Goal: Information Seeking & Learning: Find specific fact

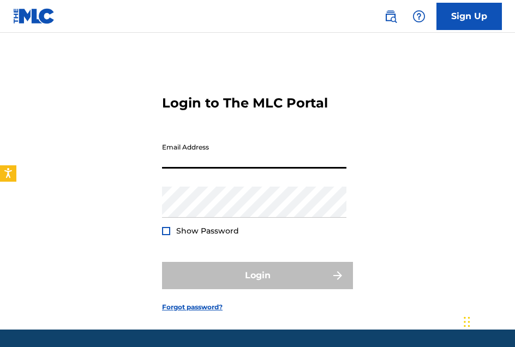
click at [176, 160] on input "Email Address" at bounding box center [254, 153] width 184 height 31
type input "[EMAIL_ADDRESS][PERSON_NAME][DOMAIN_NAME]"
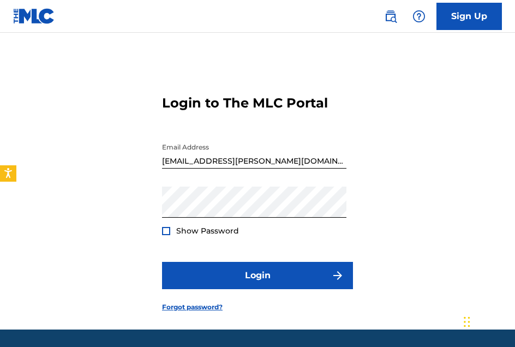
click at [187, 228] on span "Show Password" at bounding box center [207, 231] width 63 height 10
click at [164, 231] on div at bounding box center [166, 231] width 8 height 8
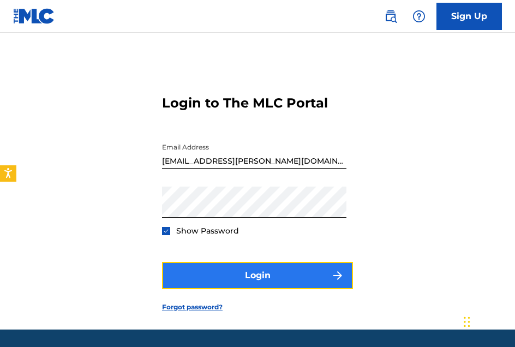
click at [248, 272] on button "Login" at bounding box center [257, 275] width 191 height 27
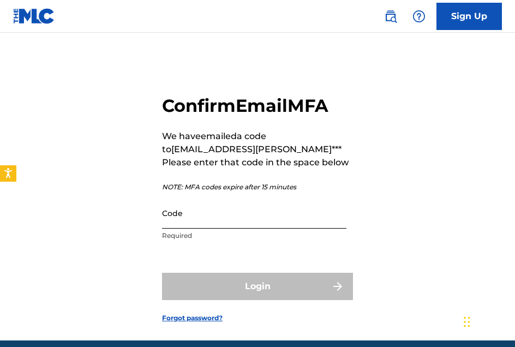
click at [174, 205] on input "Code" at bounding box center [254, 213] width 184 height 31
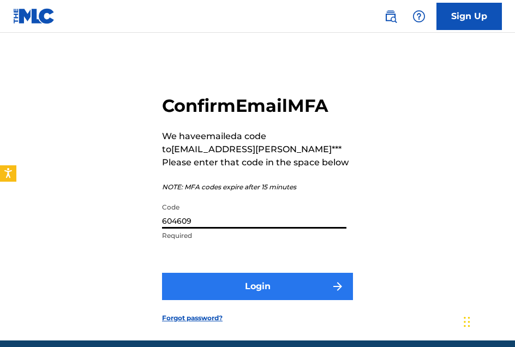
type input "604609"
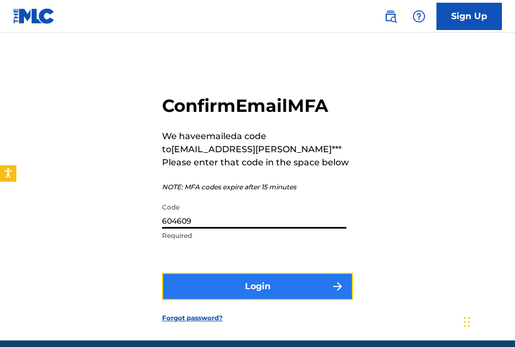
click at [260, 276] on button "Login" at bounding box center [257, 286] width 191 height 27
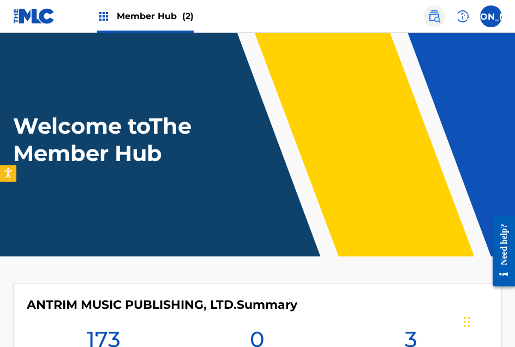
click at [433, 16] on img at bounding box center [434, 16] width 13 height 13
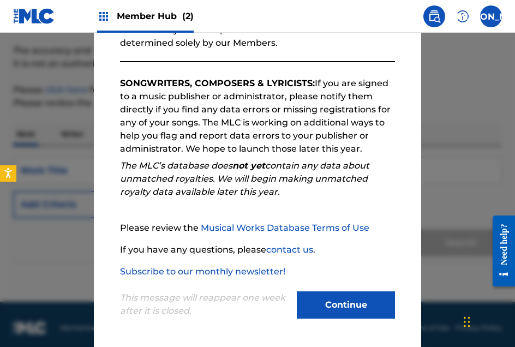
scroll to position [87, 0]
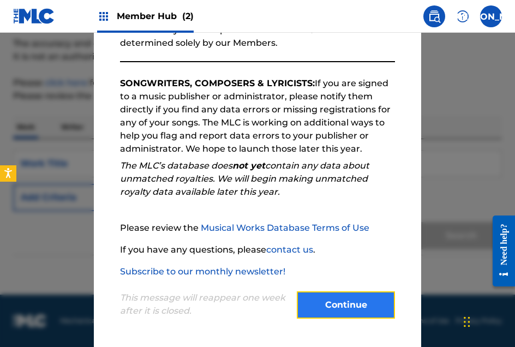
click at [332, 302] on button "Continue" at bounding box center [346, 304] width 98 height 27
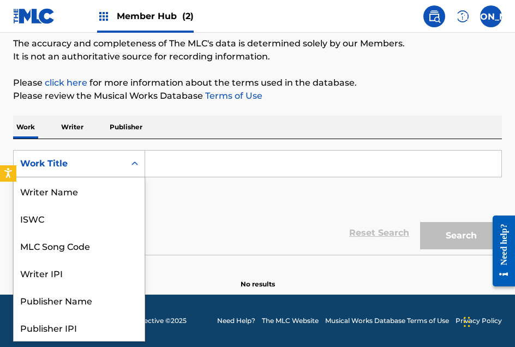
click at [138, 162] on icon "Search Form" at bounding box center [134, 163] width 11 height 11
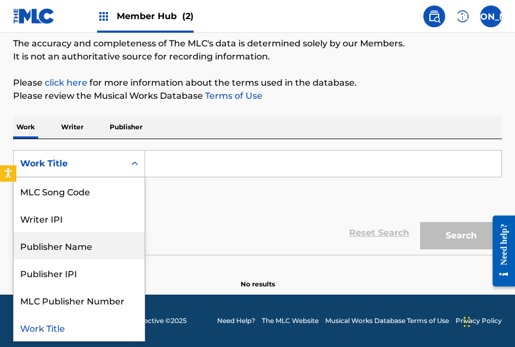
click at [88, 241] on div "Publisher Name" at bounding box center [79, 245] width 131 height 27
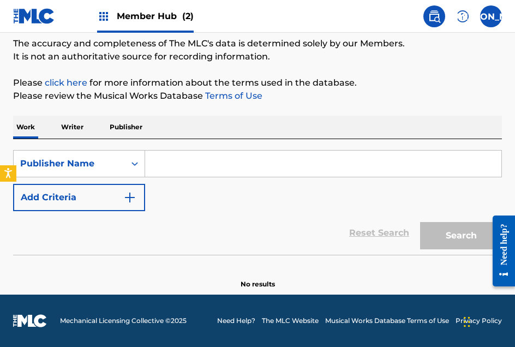
click at [158, 162] on input "Search Form" at bounding box center [323, 164] width 356 height 26
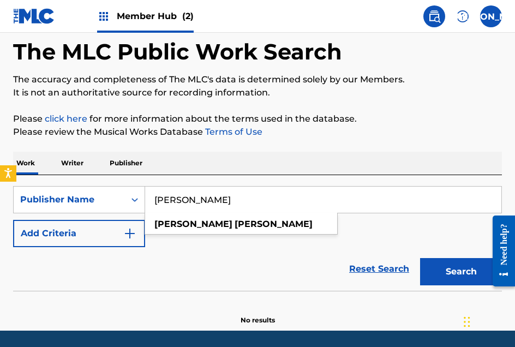
scroll to position [33, 0]
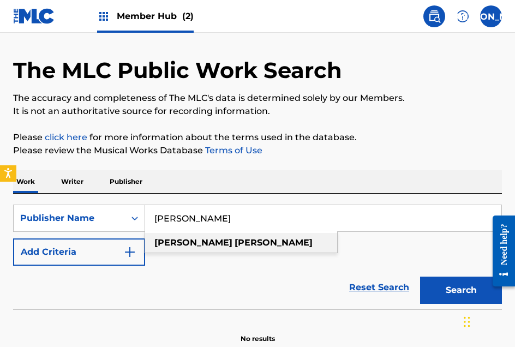
click at [235, 239] on strong "[PERSON_NAME]" at bounding box center [274, 242] width 78 height 10
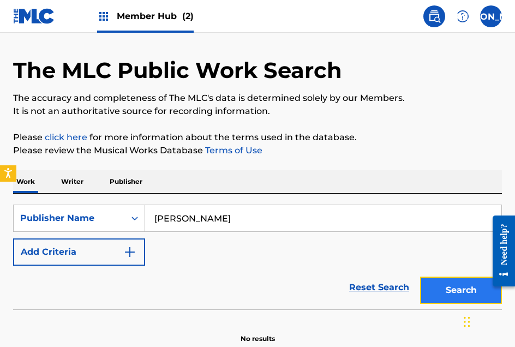
click at [432, 296] on button "Search" at bounding box center [461, 290] width 82 height 27
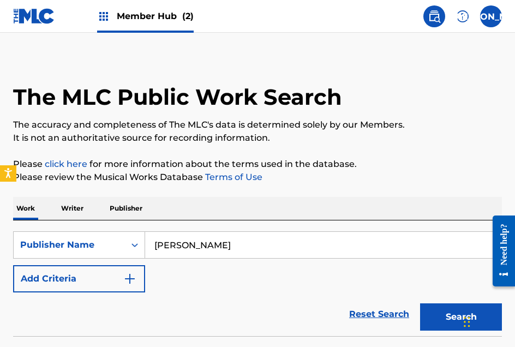
scroll to position [0, 0]
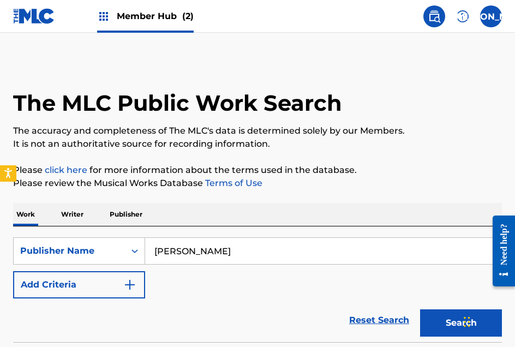
drag, startPoint x: 208, startPoint y: 235, endPoint x: 214, endPoint y: 241, distance: 8.1
click at [214, 241] on div "SearchWithCriteria3aeaaab0-002d-403f-9e28-5a88622c2053 Publisher Name [PERSON_N…" at bounding box center [257, 285] width 489 height 116
click at [218, 251] on input "[PERSON_NAME]" at bounding box center [323, 251] width 356 height 26
type input "g"
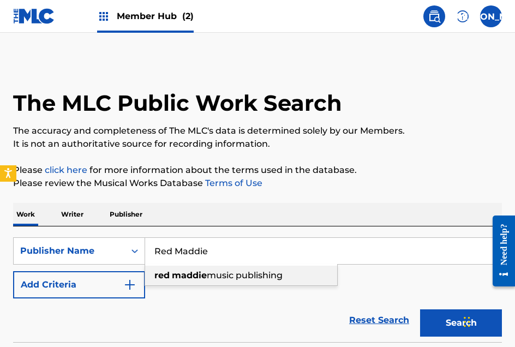
click at [255, 268] on div "red maddie music publishing" at bounding box center [241, 276] width 192 height 20
type input "red maddie music publishing"
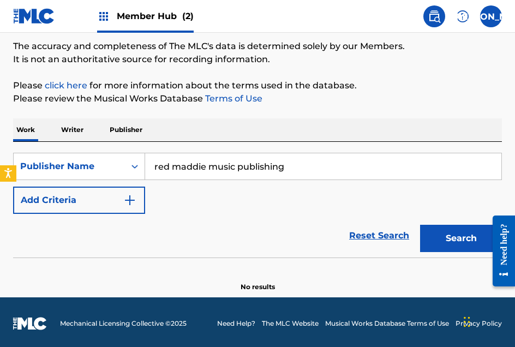
scroll to position [87, 0]
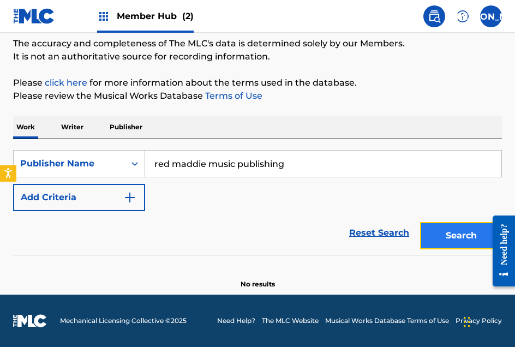
click at [450, 246] on button "Search" at bounding box center [461, 235] width 82 height 27
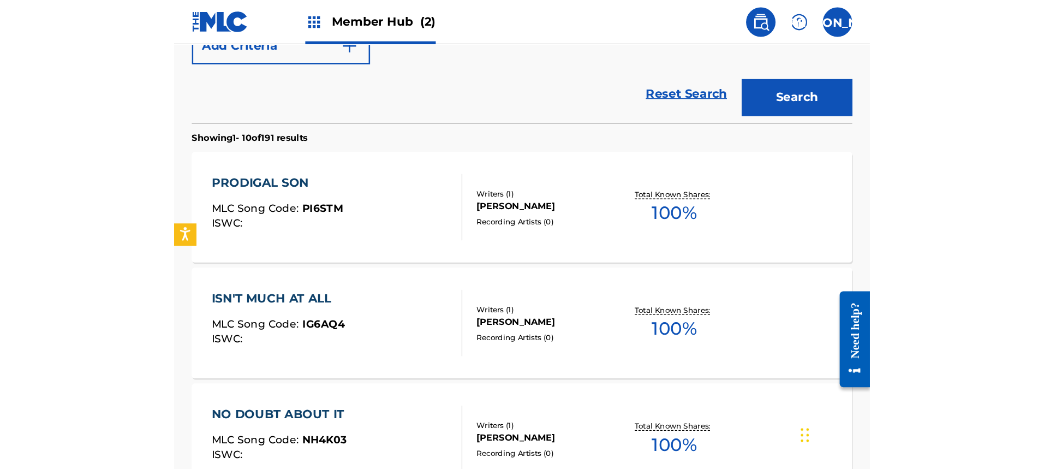
scroll to position [0, 0]
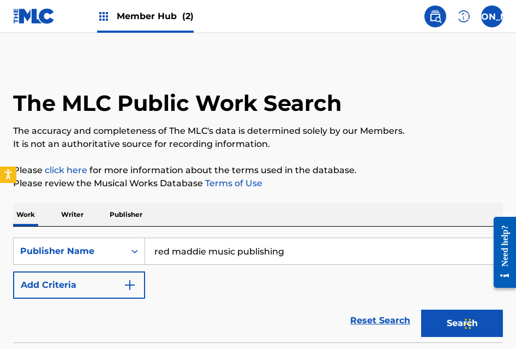
click at [158, 250] on input "red maddie music publishing" at bounding box center [323, 251] width 357 height 26
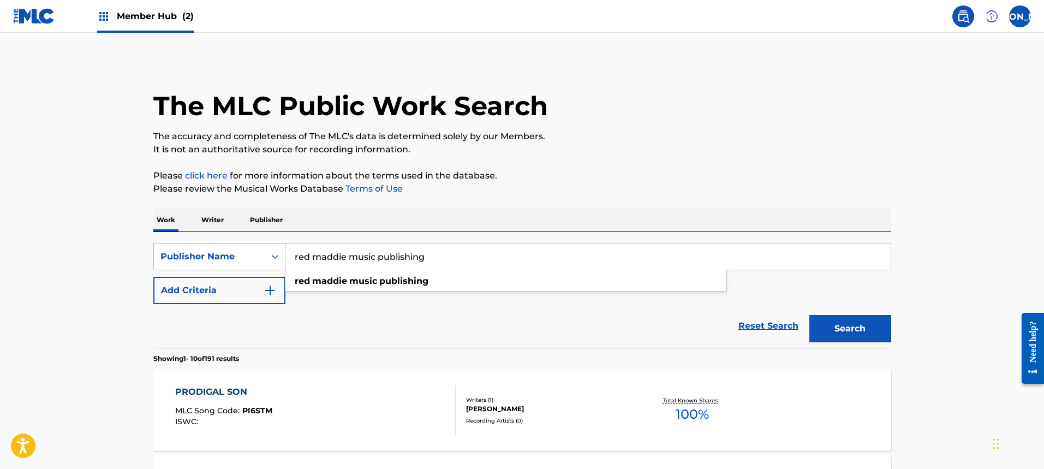
click at [276, 252] on icon "Search Form" at bounding box center [275, 256] width 11 height 11
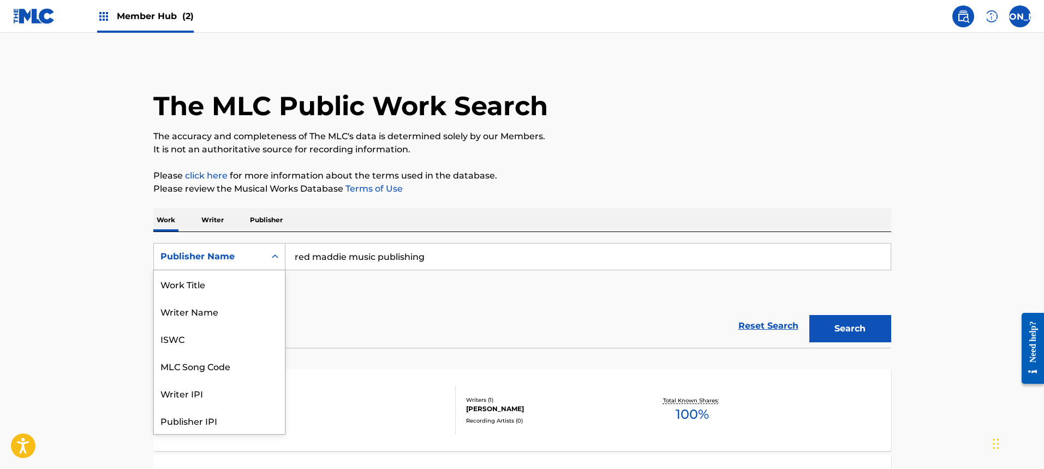
scroll to position [55, 0]
click at [181, 347] on div "Publisher IPI" at bounding box center [219, 365] width 131 height 27
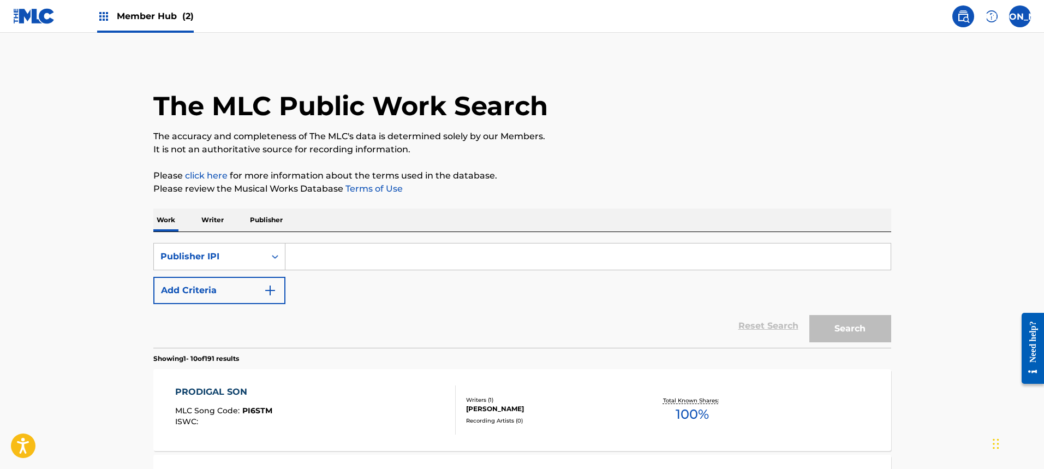
click at [319, 257] on input "Search Form" at bounding box center [587, 256] width 605 height 26
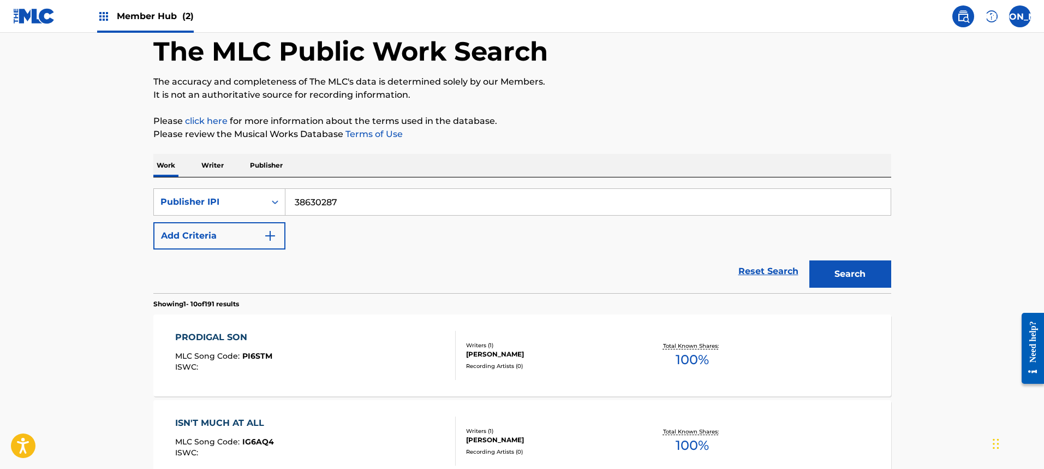
type input "38630287"
